Goal: Communication & Community: Answer question/provide support

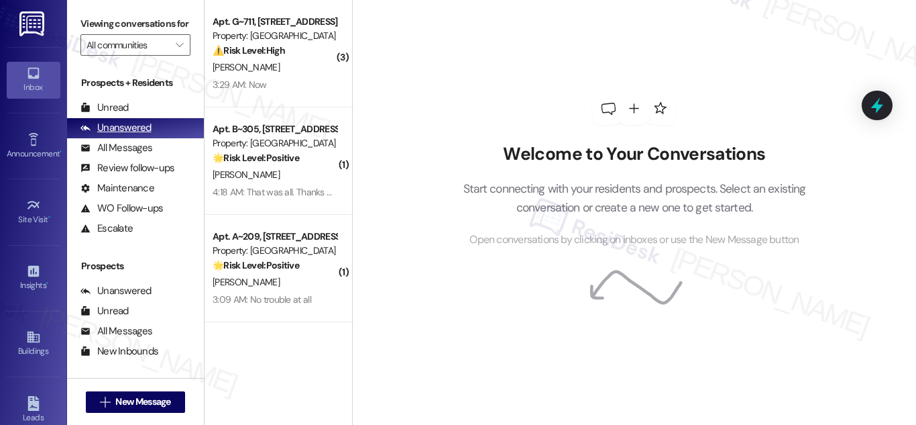
click at [120, 135] on div "Unanswered" at bounding box center [116, 128] width 71 height 14
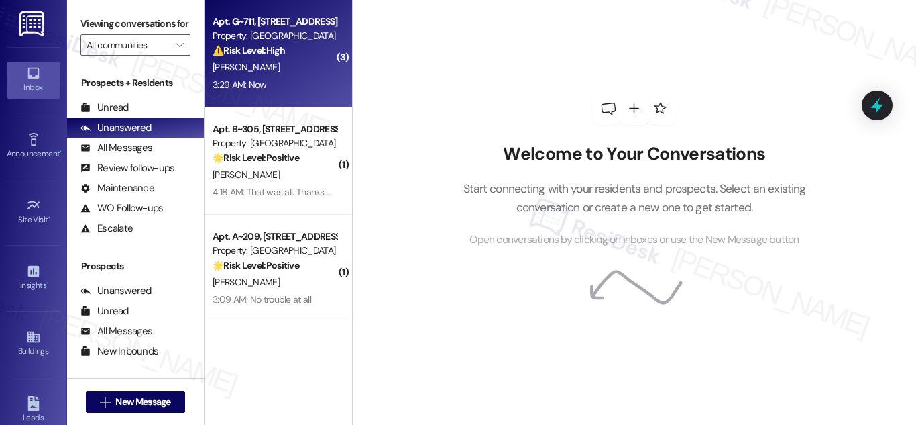
click at [245, 73] on div "[PERSON_NAME]" at bounding box center [274, 67] width 127 height 17
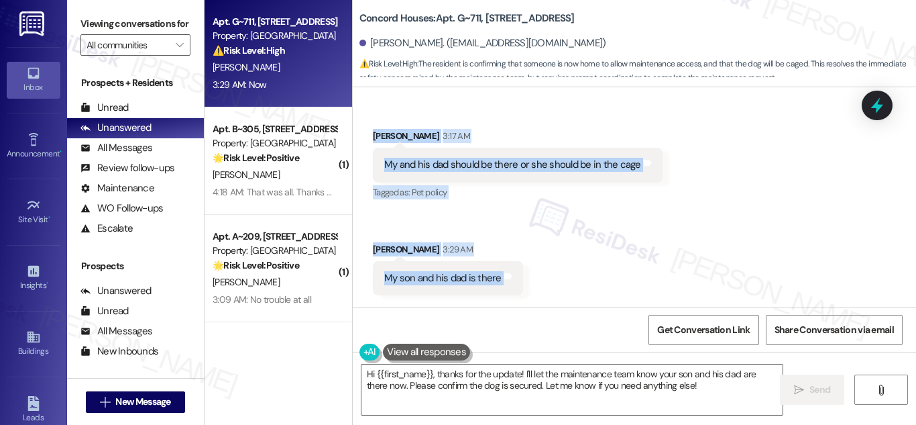
scroll to position [2794, 0]
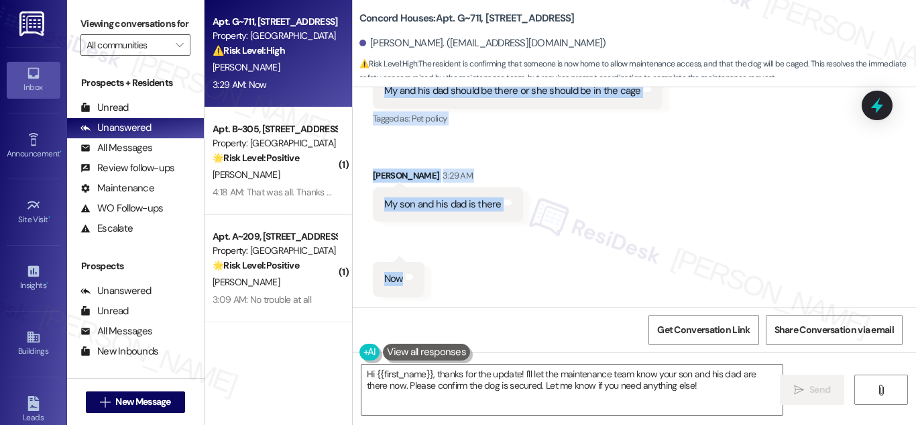
drag, startPoint x: 420, startPoint y: 123, endPoint x: 436, endPoint y: 299, distance: 176.5
click at [436, 299] on div "Lease started Feb 01, 2025 at 8:00 AM Survey, sent via SMS Residesk Automated S…" at bounding box center [635, 197] width 564 height 220
copy div "arah (ResiDesk) 3:12 AM Hi! Just an update from the maintenance team. They are …"
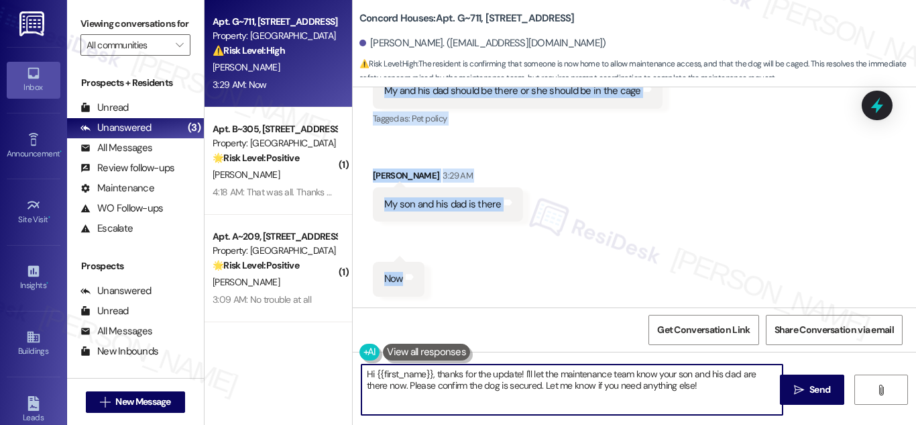
click at [501, 379] on textarea "Hi {{first_name}}, thanks for the update! I'll let the maintenance team know yo…" at bounding box center [572, 389] width 421 height 50
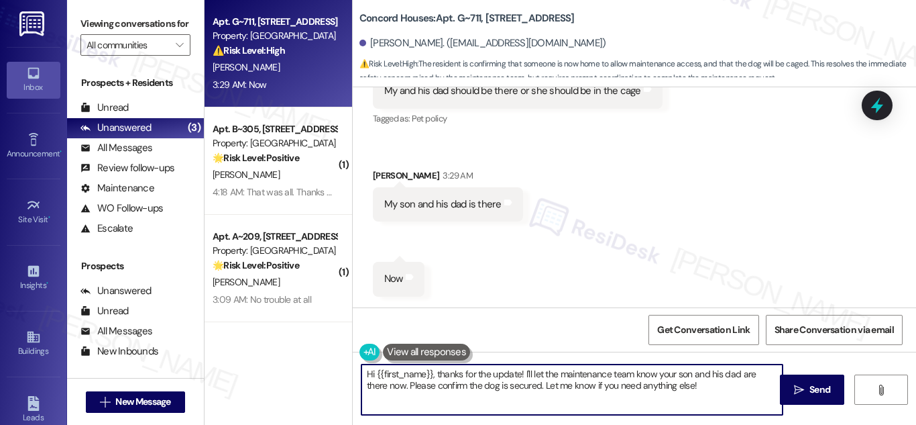
click at [501, 379] on textarea "Hi {{first_name}}, thanks for the update! I'll let the maintenance team know yo…" at bounding box center [572, 389] width 421 height 50
paste textarea "Thanks for the update, [PERSON_NAME]! We’ve let the maintenance team know that …"
type textarea "Thanks for the update, [PERSON_NAME]! We’ve let the maintenance team know that …"
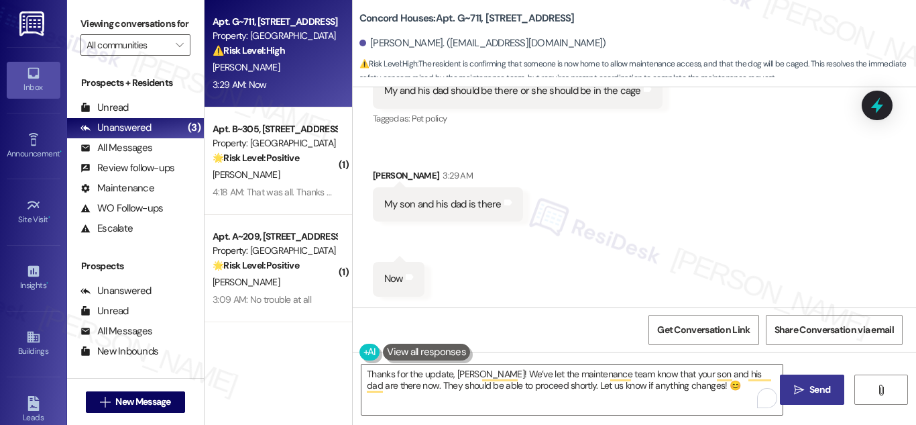
click at [821, 383] on span "Send" at bounding box center [820, 389] width 21 height 14
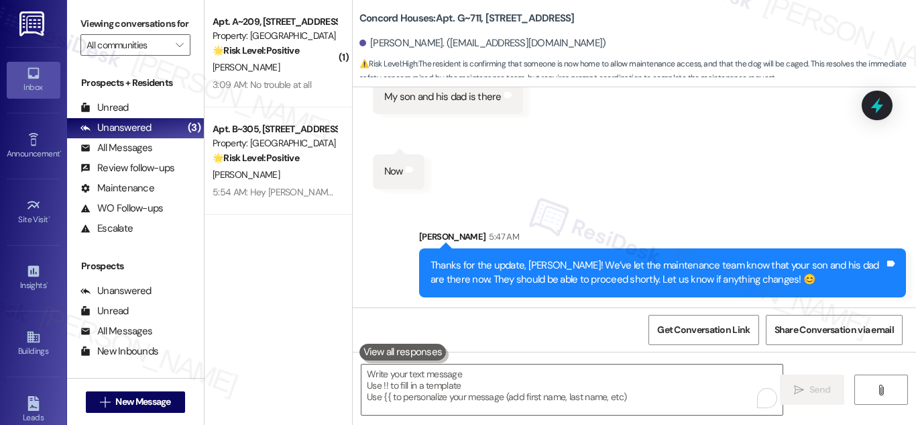
scroll to position [2902, 0]
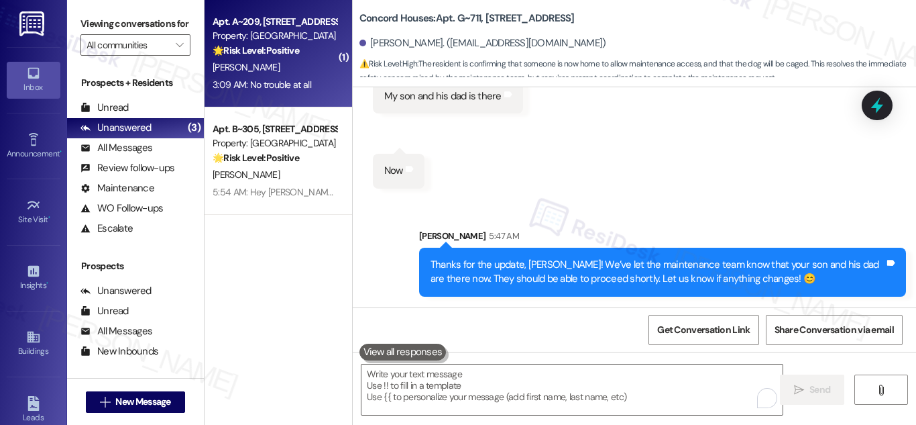
click at [274, 67] on div "[PERSON_NAME]" at bounding box center [274, 67] width 127 height 17
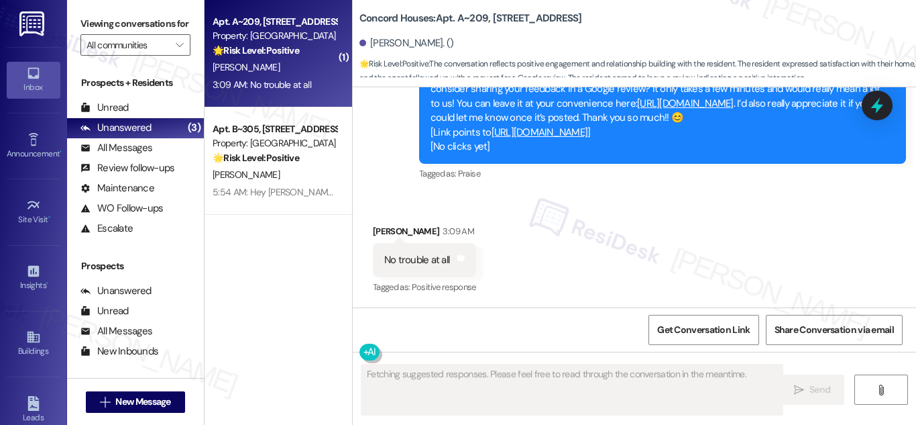
scroll to position [1045, 0]
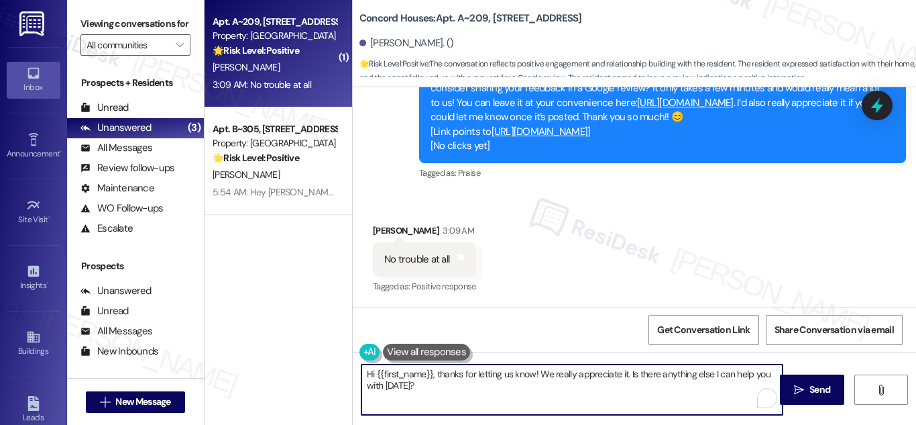
click at [514, 390] on textarea "Hi {{first_name}}, thanks for letting us know! We really appreciate it. Is ther…" at bounding box center [572, 389] width 421 height 50
click at [506, 387] on textarea "Hi {{first_name}}, thanks for letting us know! We really appreciate it. Is ther…" at bounding box center [572, 389] width 421 height 50
paste textarea "Thank you so much, Pauline! 😊 We really appreciate it. Just let me know once it…"
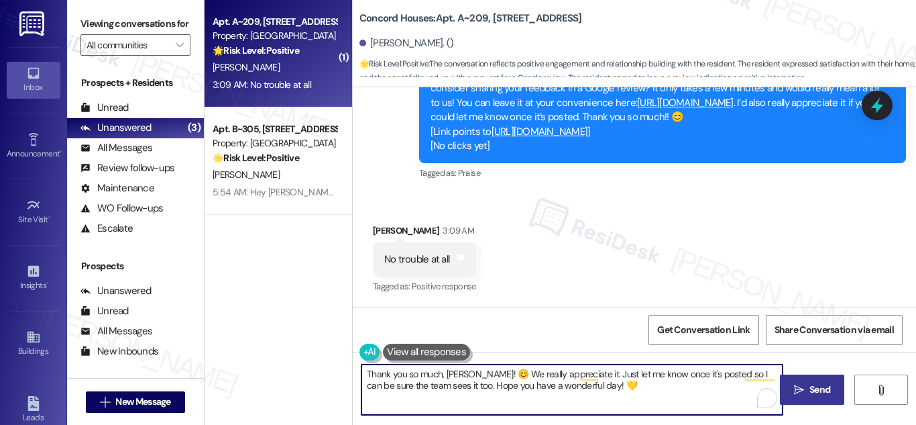
type textarea "Thank you so much, Pauline! 😊 We really appreciate it. Just let me know once it…"
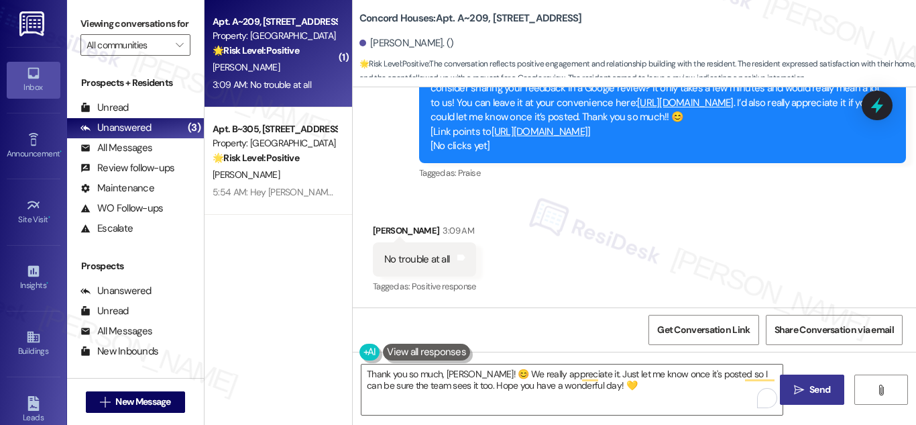
drag, startPoint x: 819, startPoint y: 386, endPoint x: 789, endPoint y: 366, distance: 36.3
click at [818, 385] on span "Send" at bounding box center [820, 389] width 21 height 14
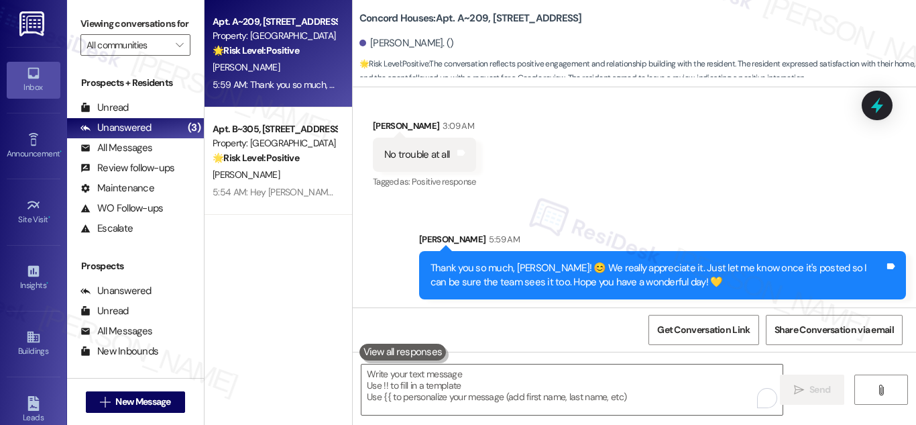
scroll to position [1153, 0]
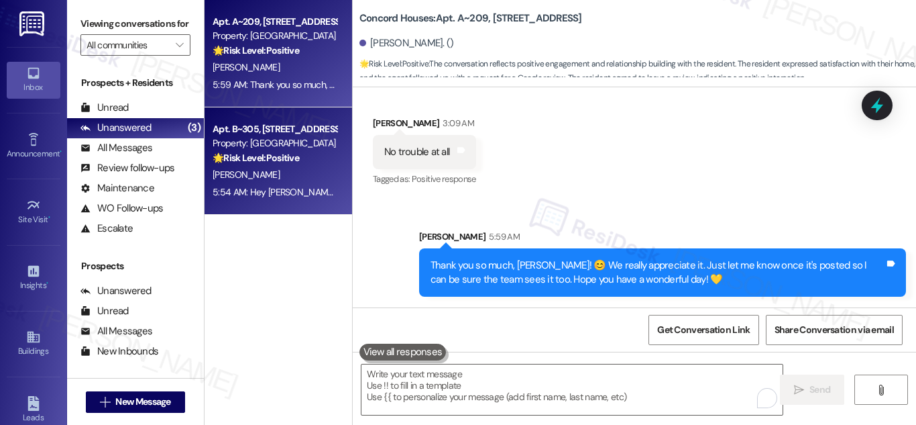
click at [262, 133] on div "Apt. B~305, [STREET_ADDRESS]" at bounding box center [275, 129] width 124 height 14
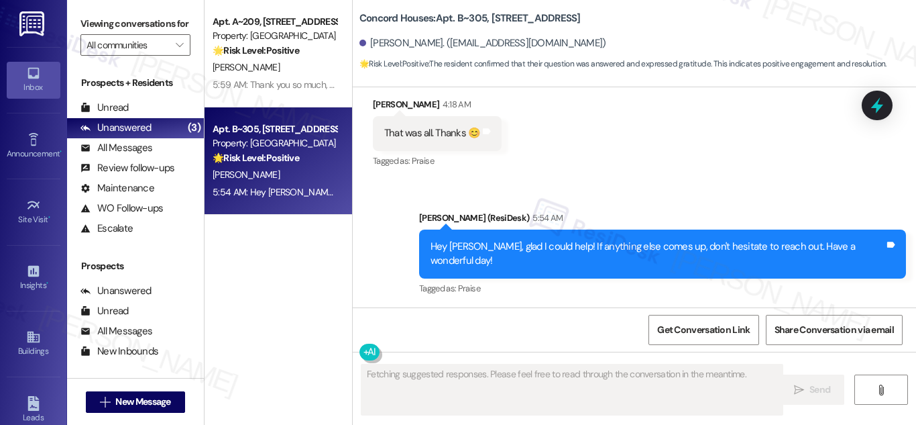
scroll to position [2579, 0]
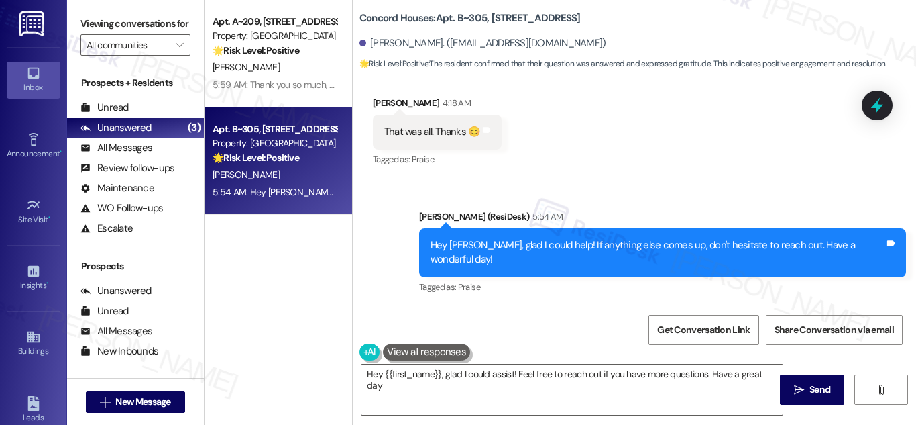
type textarea "Hey {{first_name}}, glad I could assist! Feel free to reach out if you have mor…"
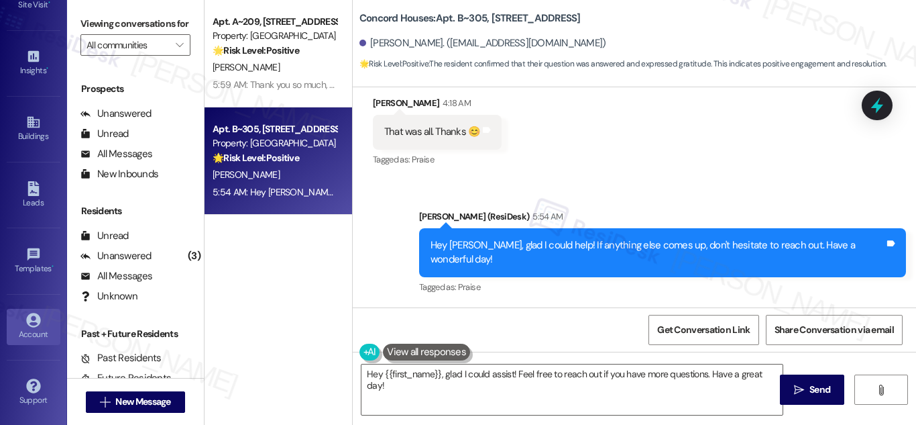
scroll to position [215, 0]
click at [34, 323] on icon at bounding box center [33, 319] width 15 height 15
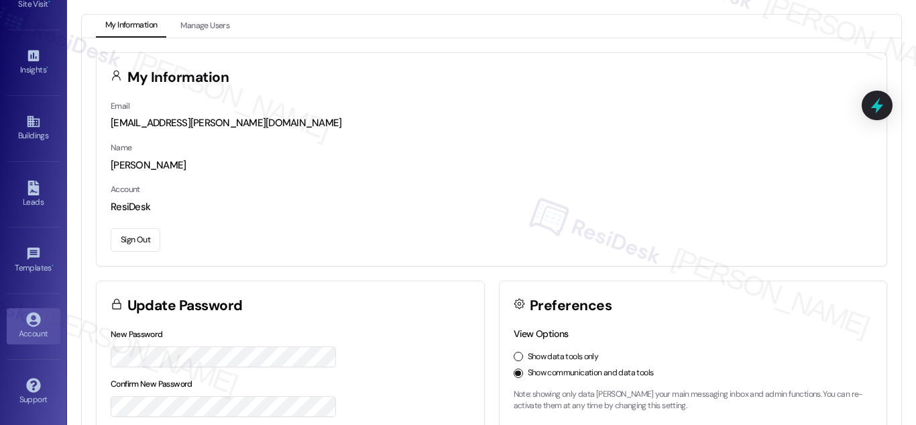
click at [143, 240] on button "Sign Out" at bounding box center [136, 239] width 50 height 23
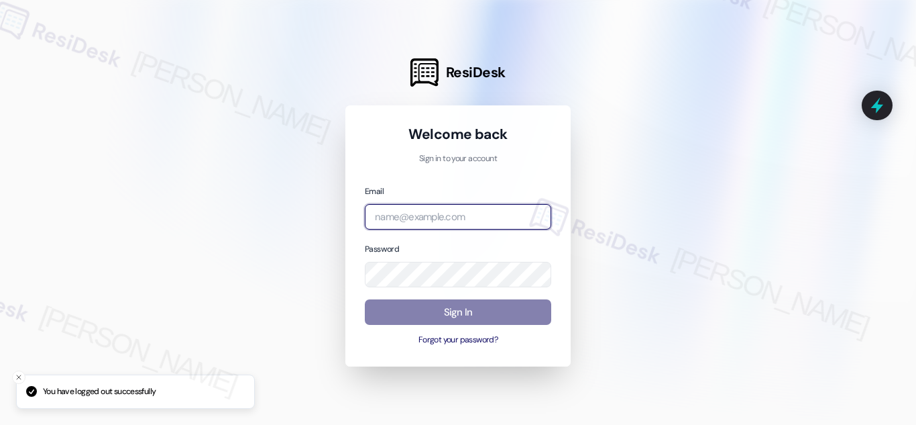
click at [448, 219] on input "email" at bounding box center [458, 217] width 187 height 26
type input "automated-surveys-res_prop-richelle.acueza@res_prop.com"
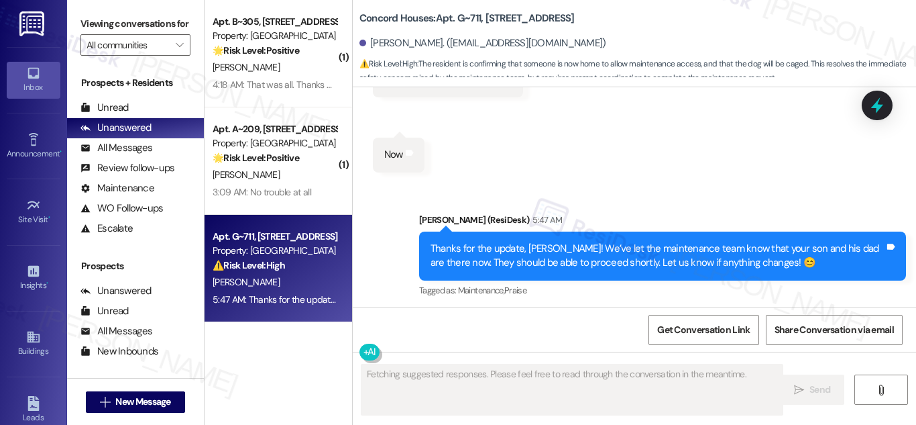
scroll to position [2922, 0]
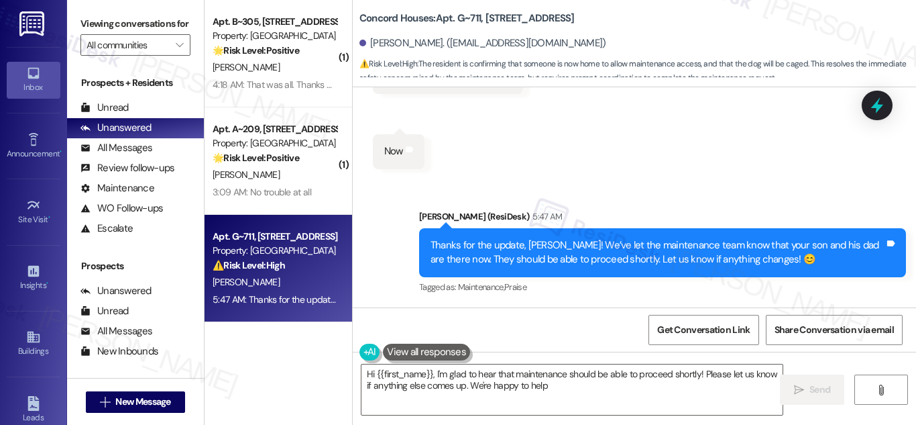
type textarea "Hi {{first_name}}, I'm glad to hear that maintenance should be able to proceed …"
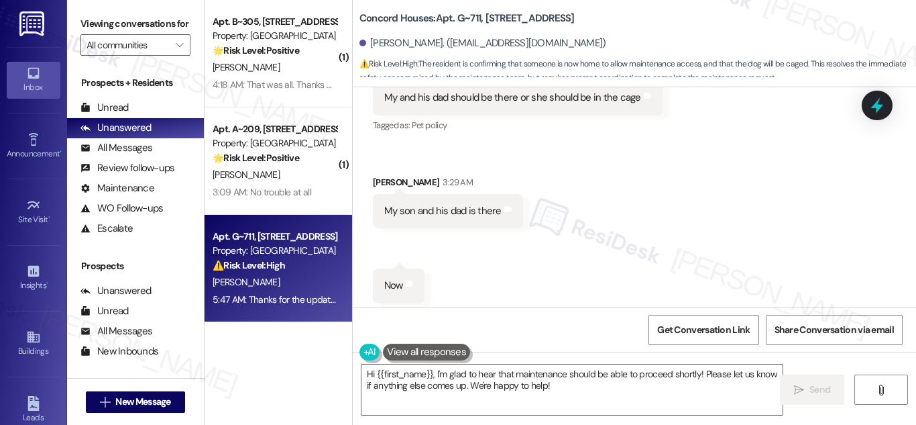
scroll to position [2721, 0]
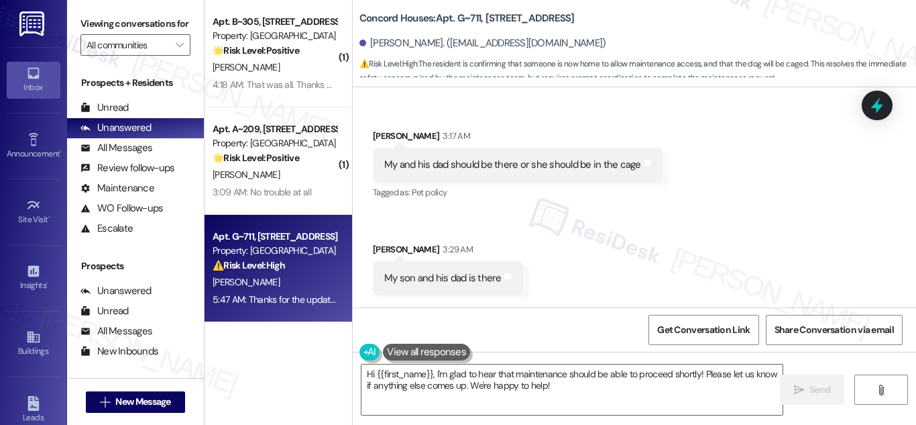
click at [564, 165] on div "My and his dad should be there or she should be in the cage" at bounding box center [512, 165] width 257 height 14
drag, startPoint x: 564, startPoint y: 165, endPoint x: 616, endPoint y: 164, distance: 52.3
click at [616, 164] on div "My and his dad should be there or she should be in the cage" at bounding box center [512, 165] width 257 height 14
copy div "should be in the cage"
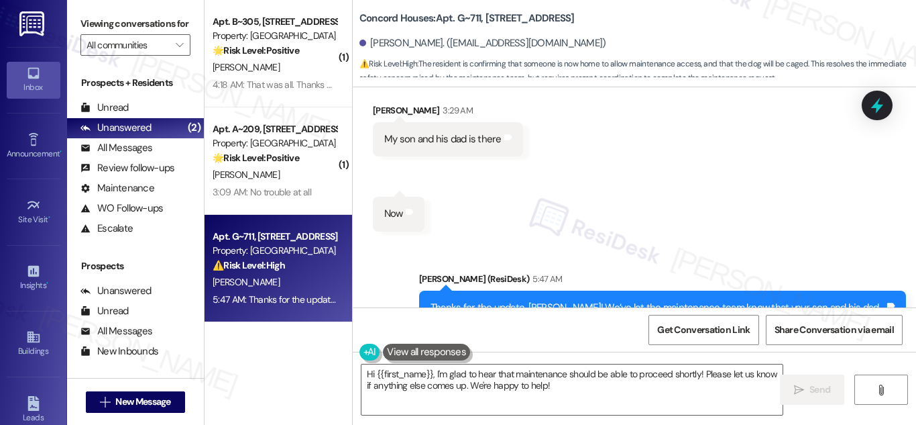
scroll to position [2922, 0]
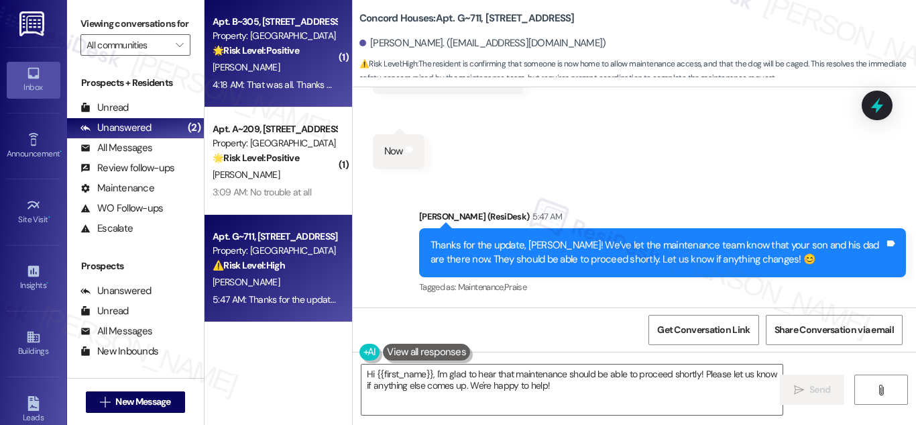
click at [287, 36] on div "Property: [GEOGRAPHIC_DATA]" at bounding box center [275, 36] width 124 height 14
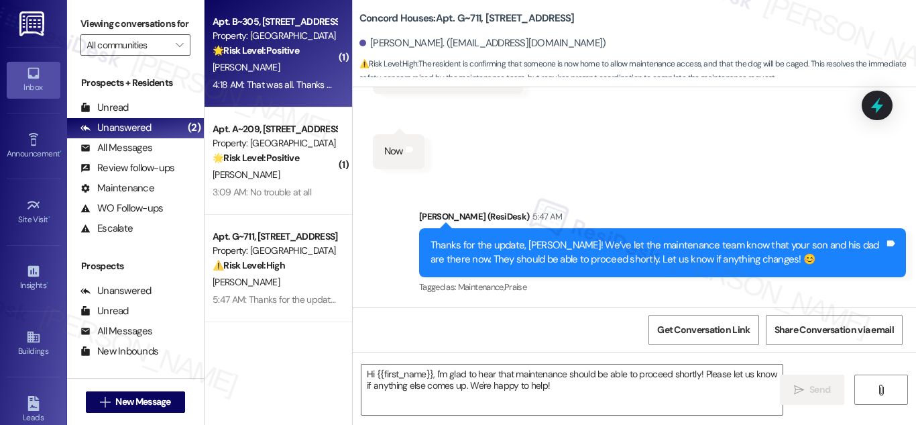
type textarea "Fetching suggested responses. Please feel free to read through the conversation…"
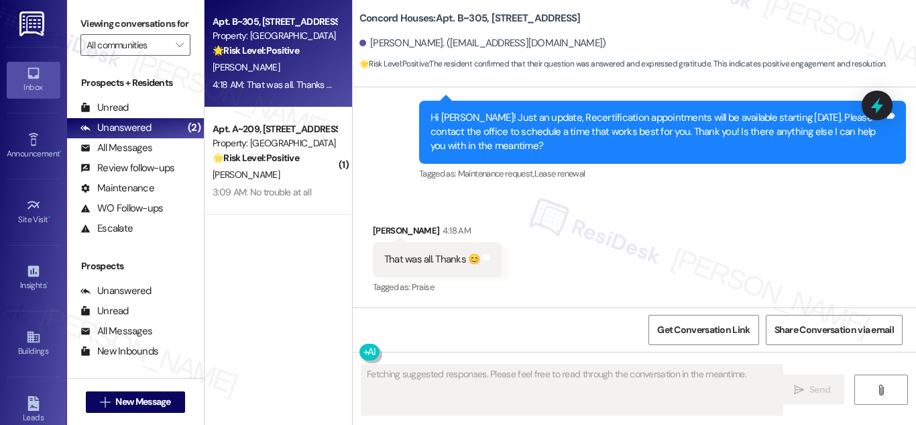
scroll to position [2466, 0]
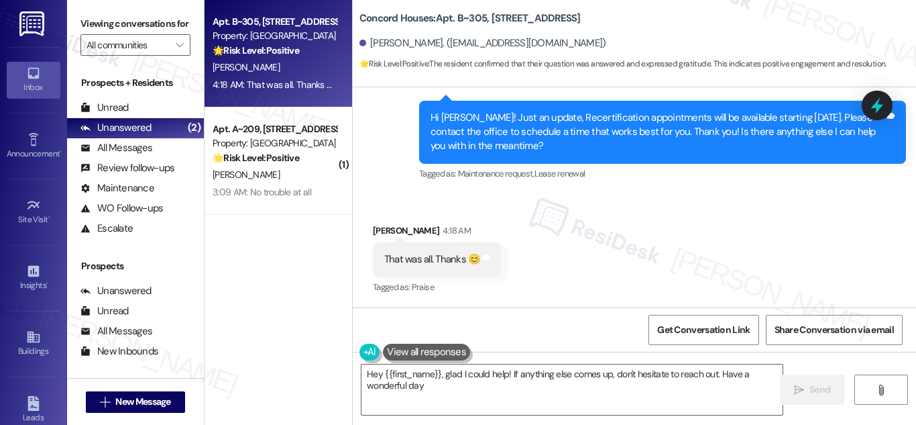
type textarea "Hey {{first_name}}, glad I could help! If anything else comes up, don't hesitat…"
click at [446, 258] on div "That was all. Thanks 😊" at bounding box center [432, 259] width 97 height 14
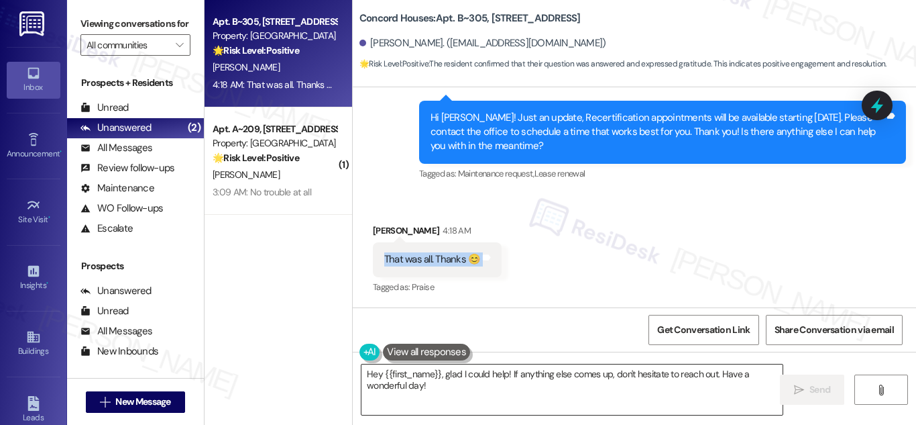
click at [483, 396] on textarea "Hey {{first_name}}, glad I could help! If anything else comes up, don't hesitat…" at bounding box center [572, 389] width 421 height 50
click at [817, 382] on span "Send" at bounding box center [820, 389] width 21 height 14
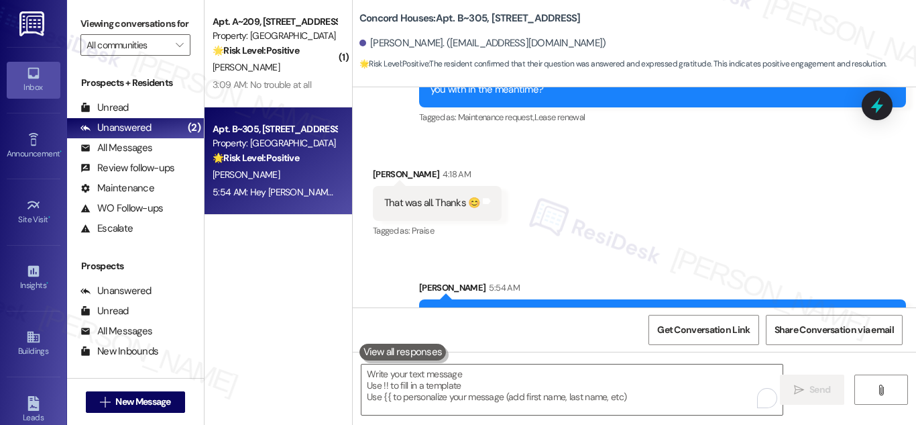
scroll to position [2560, 0]
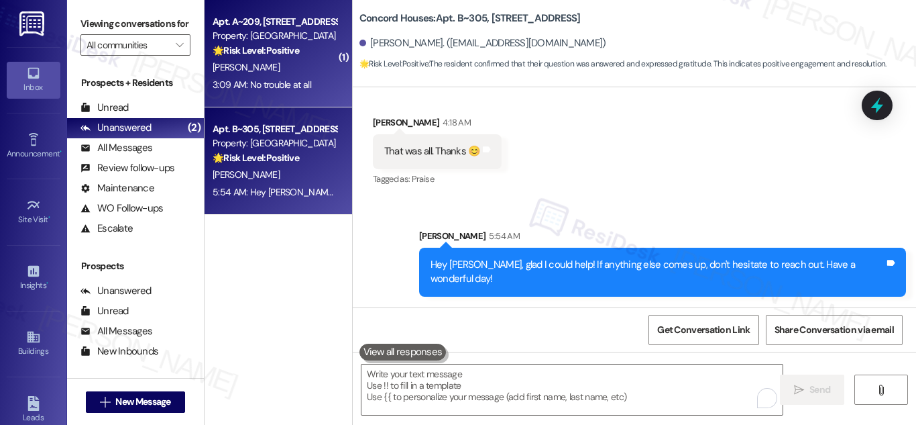
click at [258, 50] on strong "🌟 Risk Level: Positive" at bounding box center [256, 50] width 87 height 12
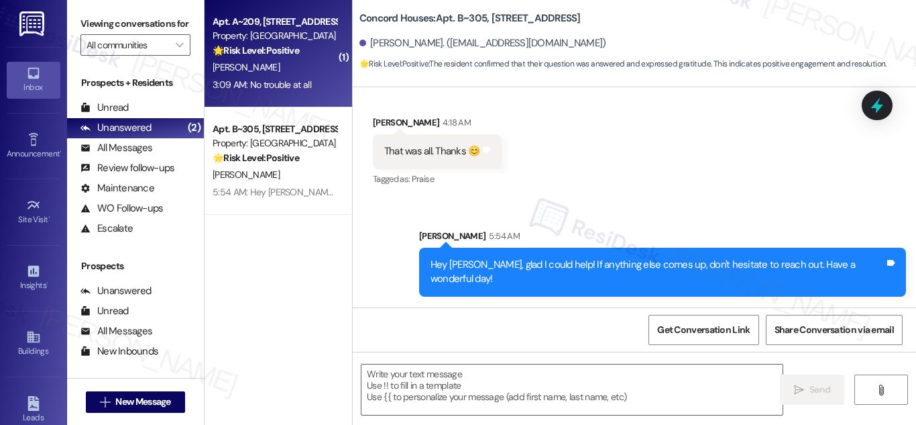
type textarea "Fetching suggested responses. Please feel free to read through the conversation…"
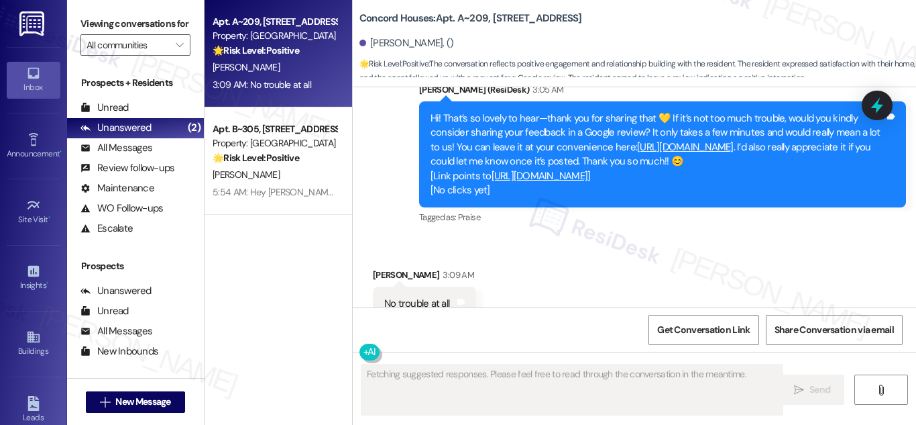
scroll to position [978, 0]
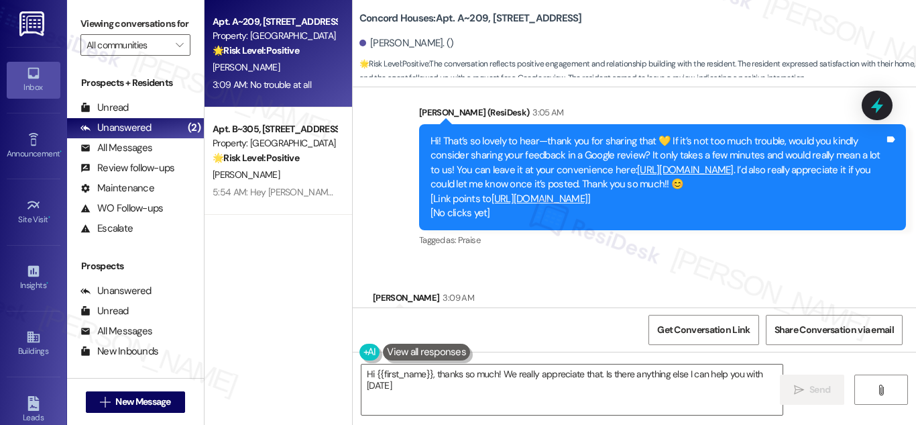
type textarea "Hi {{first_name}}, thanks so much! We really appreciate that. Is there anything…"
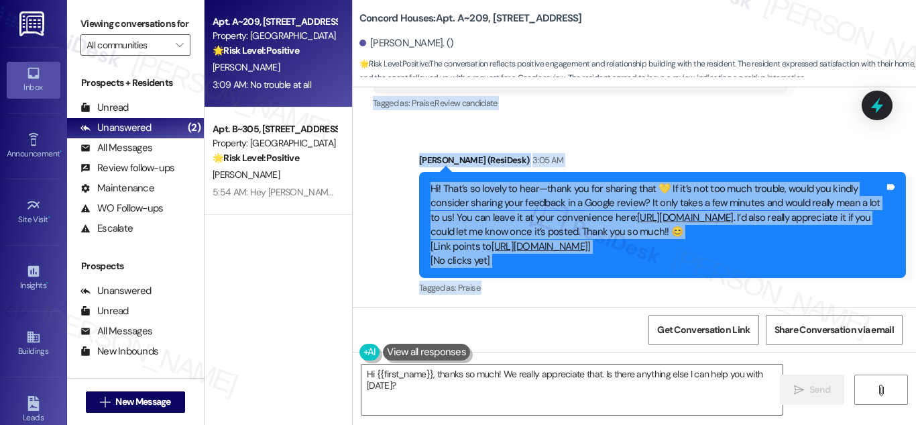
scroll to position [1045, 0]
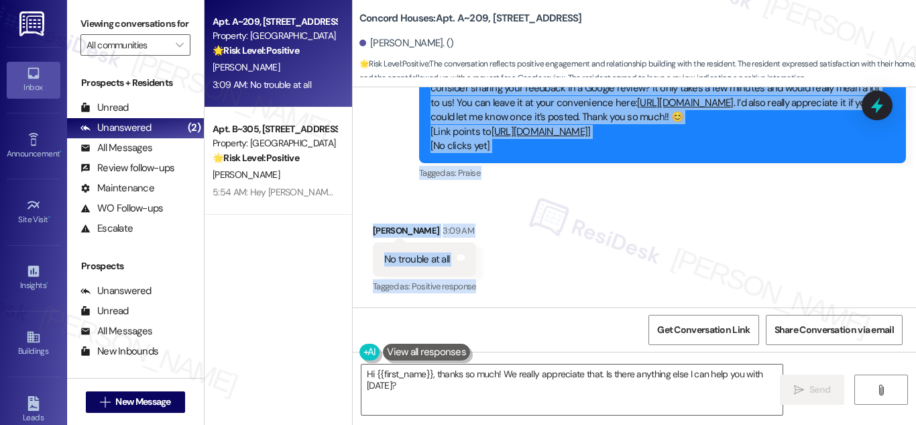
drag, startPoint x: 415, startPoint y: 140, endPoint x: 495, endPoint y: 290, distance: 170.2
click at [495, 290] on div "Lease started [DATE] 8:00 AM Survey, sent via SMS Residesk Automated Survey [DA…" at bounding box center [635, 197] width 564 height 220
copy div "Loremips Dolorsita Consec 55:22 AD El seddo Eiusmod! T inci utlabo et dolor ma …"
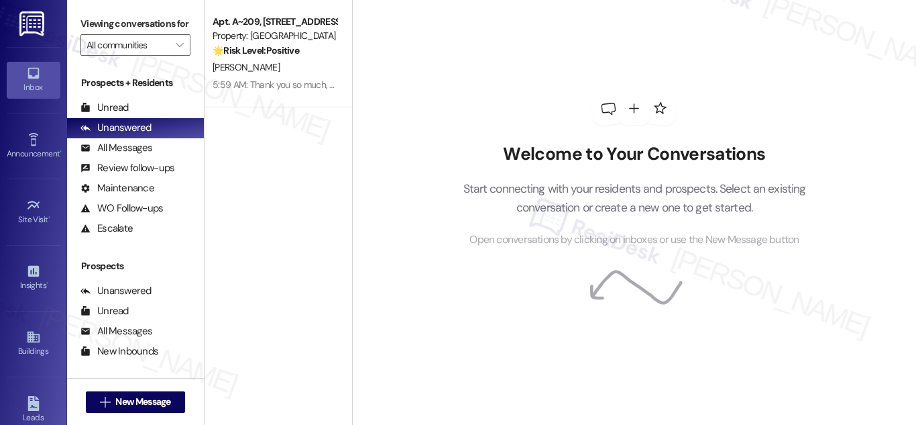
click at [26, 74] on icon at bounding box center [33, 73] width 15 height 15
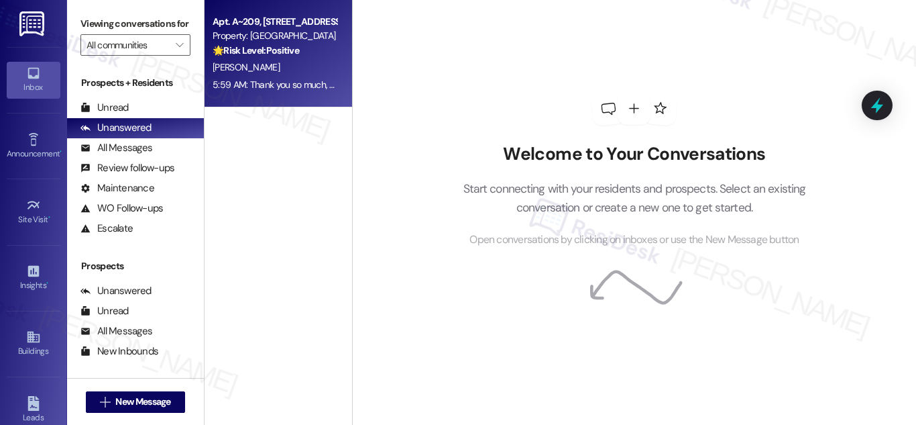
click at [316, 44] on div "🌟 Risk Level: Positive The conversation reflects positive engagement and relati…" at bounding box center [275, 51] width 124 height 14
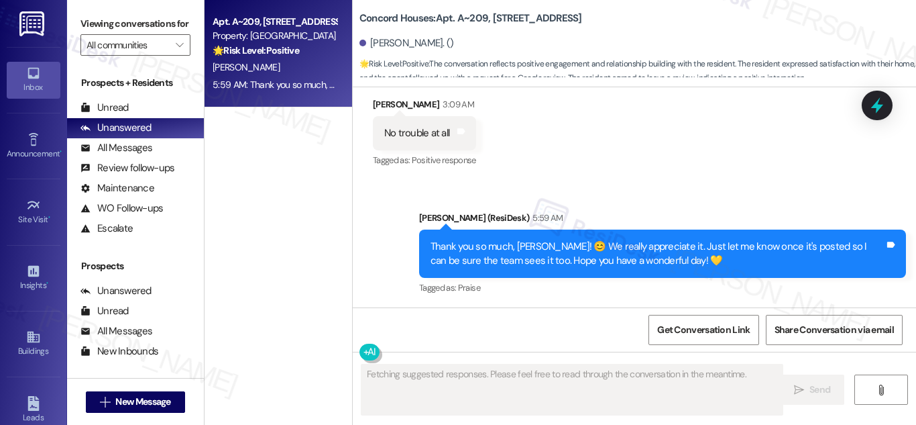
scroll to position [1173, 0]
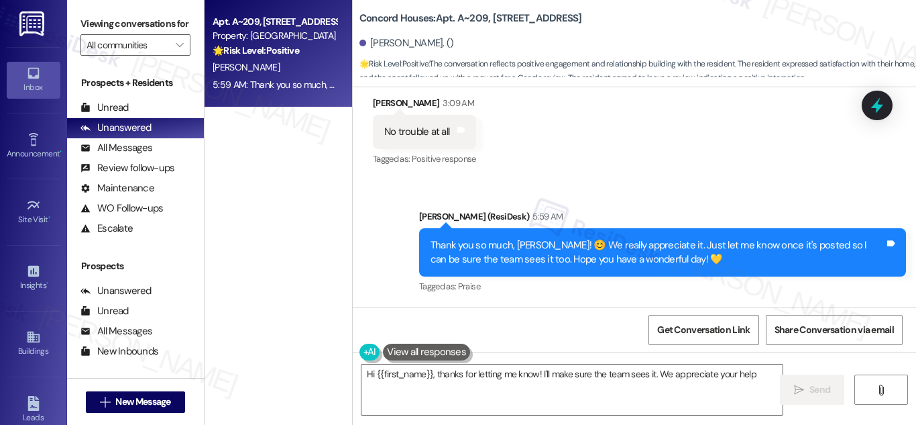
type textarea "Hi {{first_name}}, thanks for letting me know! I'll make sure the team sees it.…"
click at [246, 39] on div "Property: [GEOGRAPHIC_DATA]" at bounding box center [275, 36] width 124 height 14
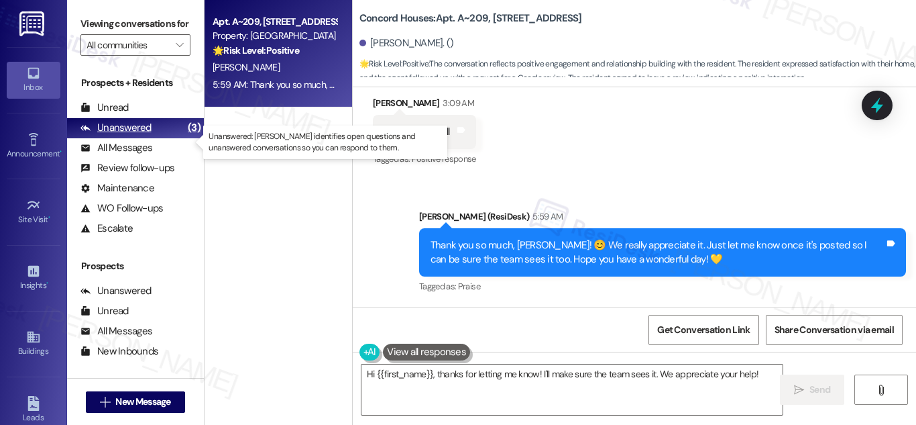
click at [121, 135] on div "Unanswered" at bounding box center [116, 128] width 71 height 14
